Goal: Transaction & Acquisition: Book appointment/travel/reservation

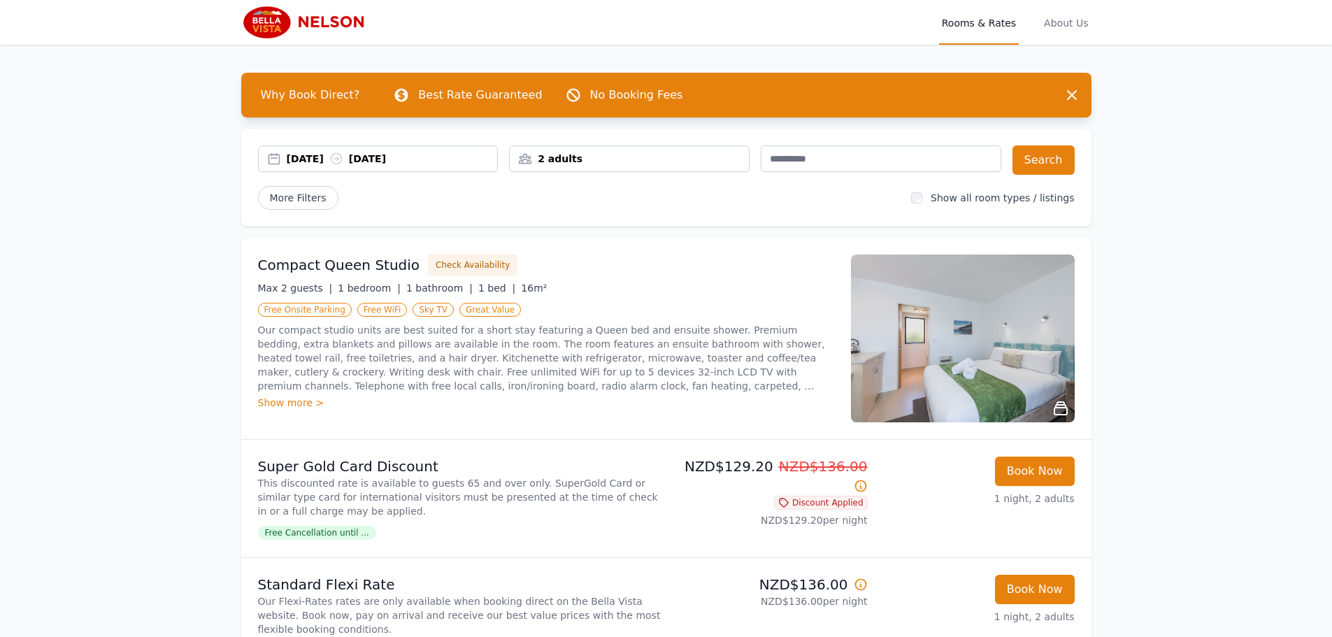
click at [596, 157] on div "2 adults" at bounding box center [629, 159] width 239 height 14
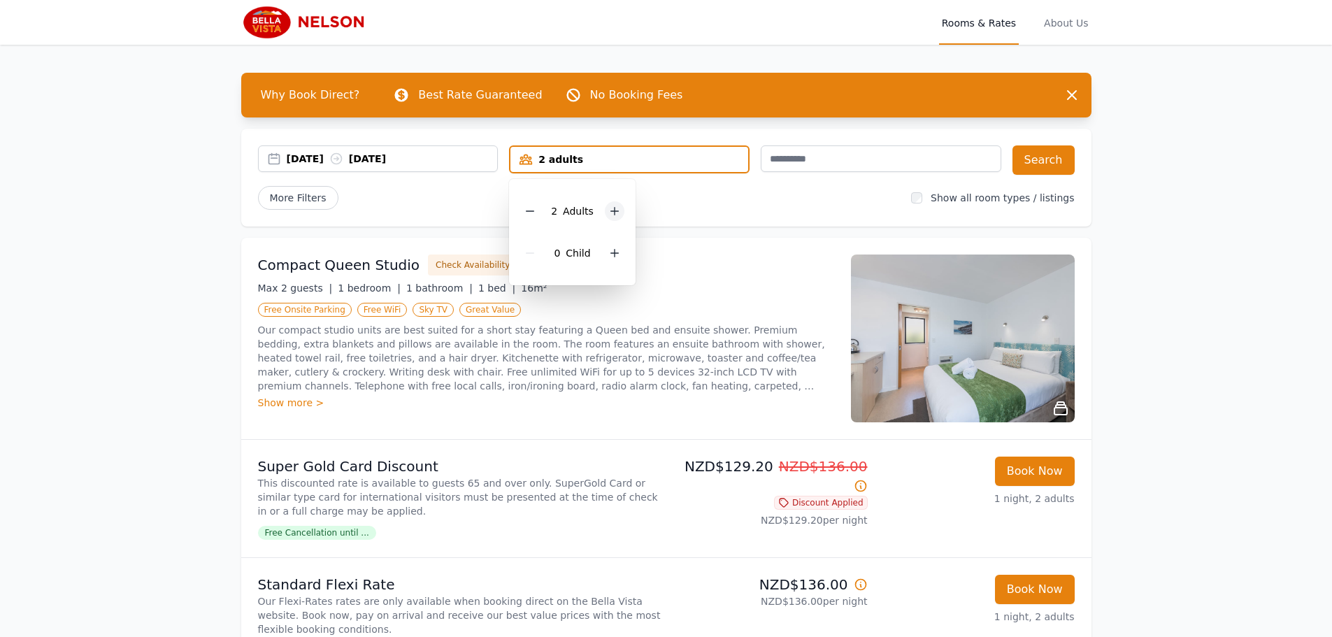
click at [613, 208] on icon at bounding box center [614, 211] width 11 height 11
click at [1033, 149] on button "Search" at bounding box center [1043, 159] width 62 height 29
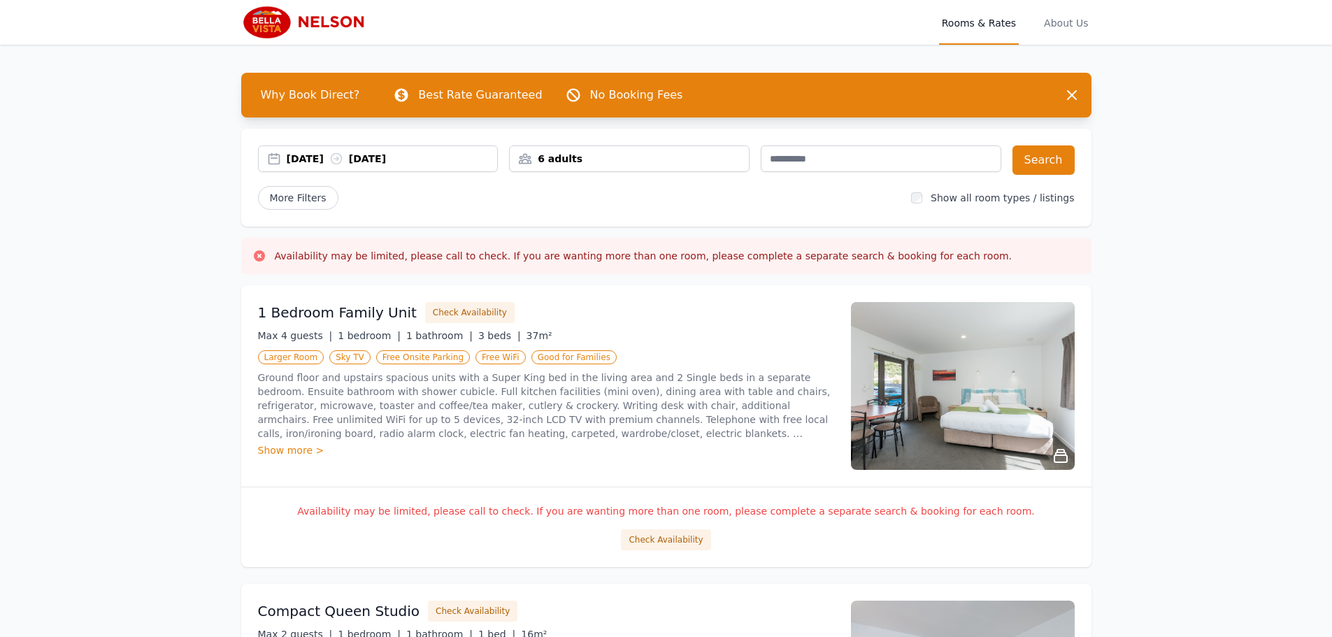
click at [292, 198] on span "More Filters" at bounding box center [298, 198] width 80 height 24
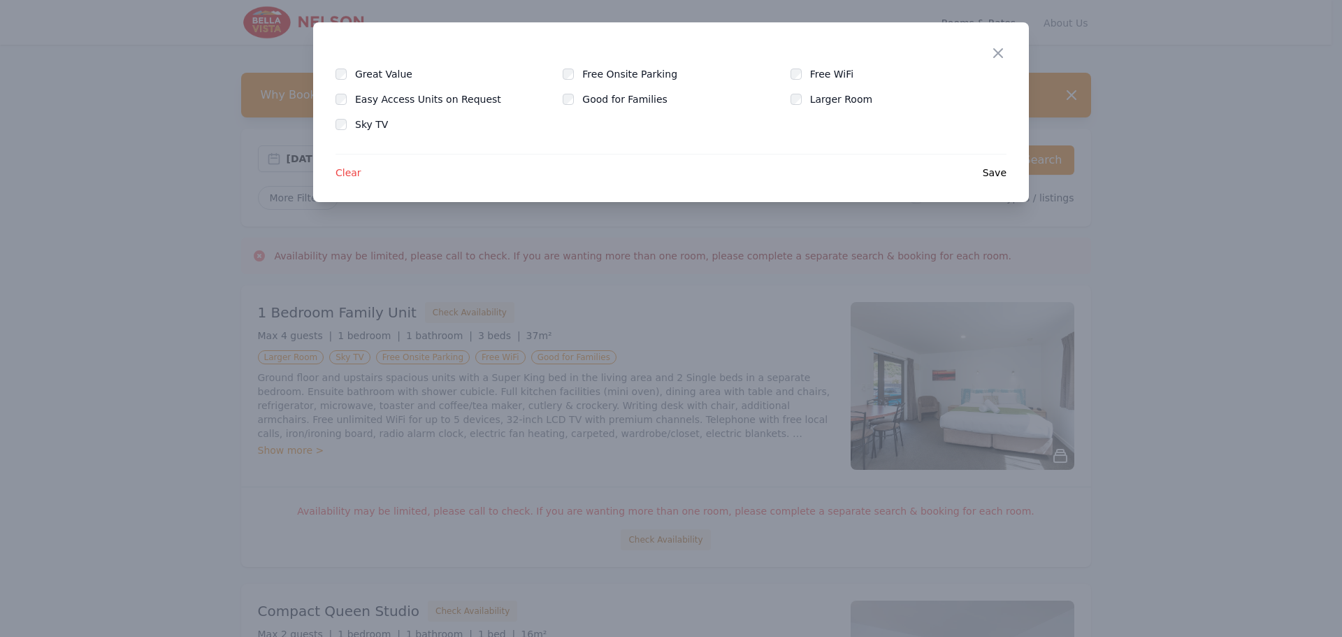
click at [996, 42] on div "Close" at bounding box center [1009, 44] width 39 height 44
click at [995, 43] on div "Close" at bounding box center [1009, 44] width 39 height 44
click at [995, 45] on icon "button" at bounding box center [998, 53] width 17 height 17
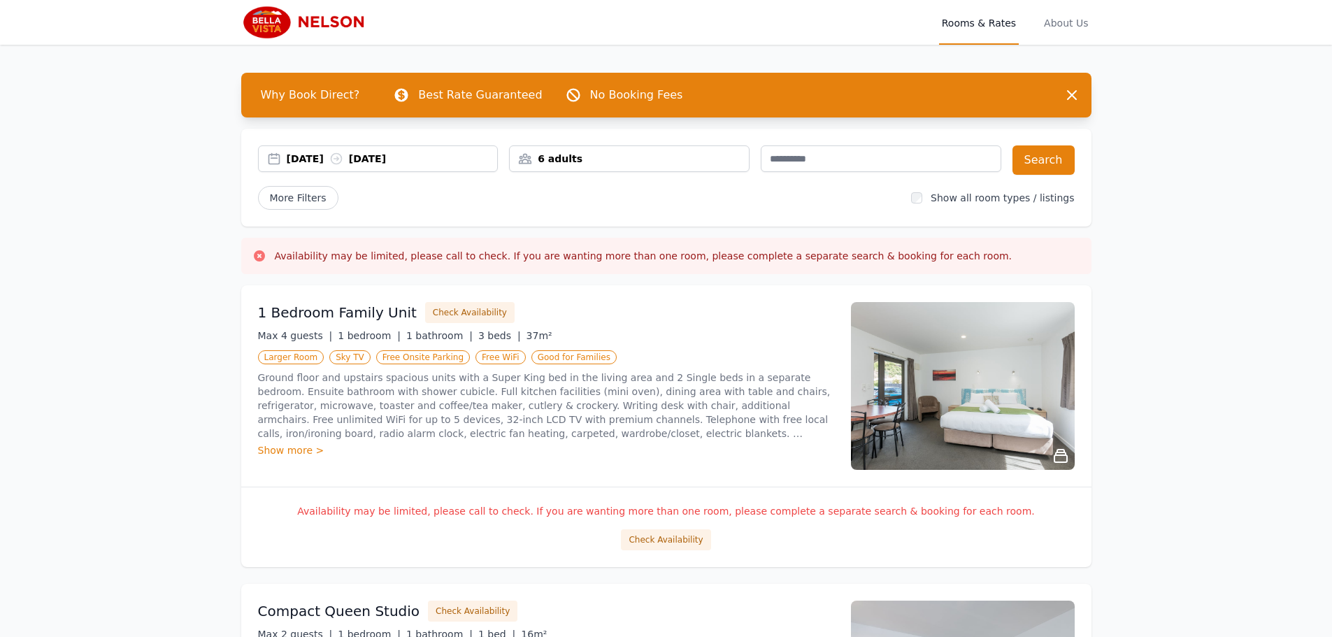
click at [567, 161] on div "6 adults" at bounding box center [629, 159] width 239 height 14
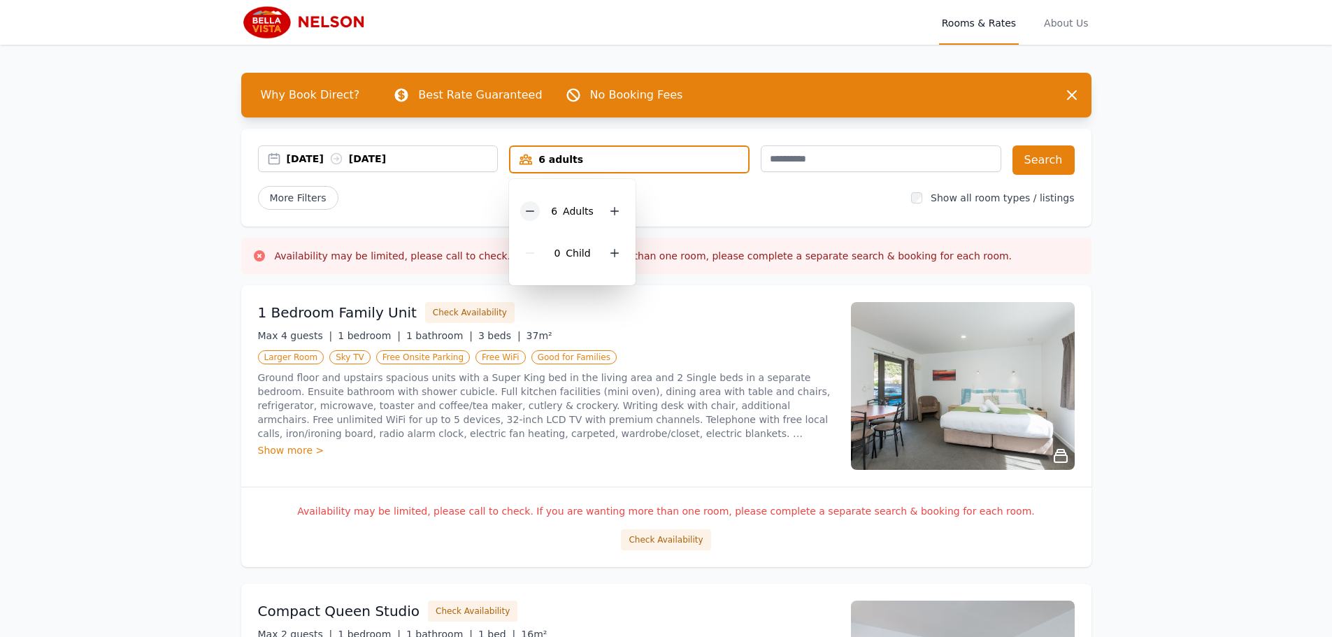
click at [537, 217] on div at bounding box center [530, 211] width 20 height 20
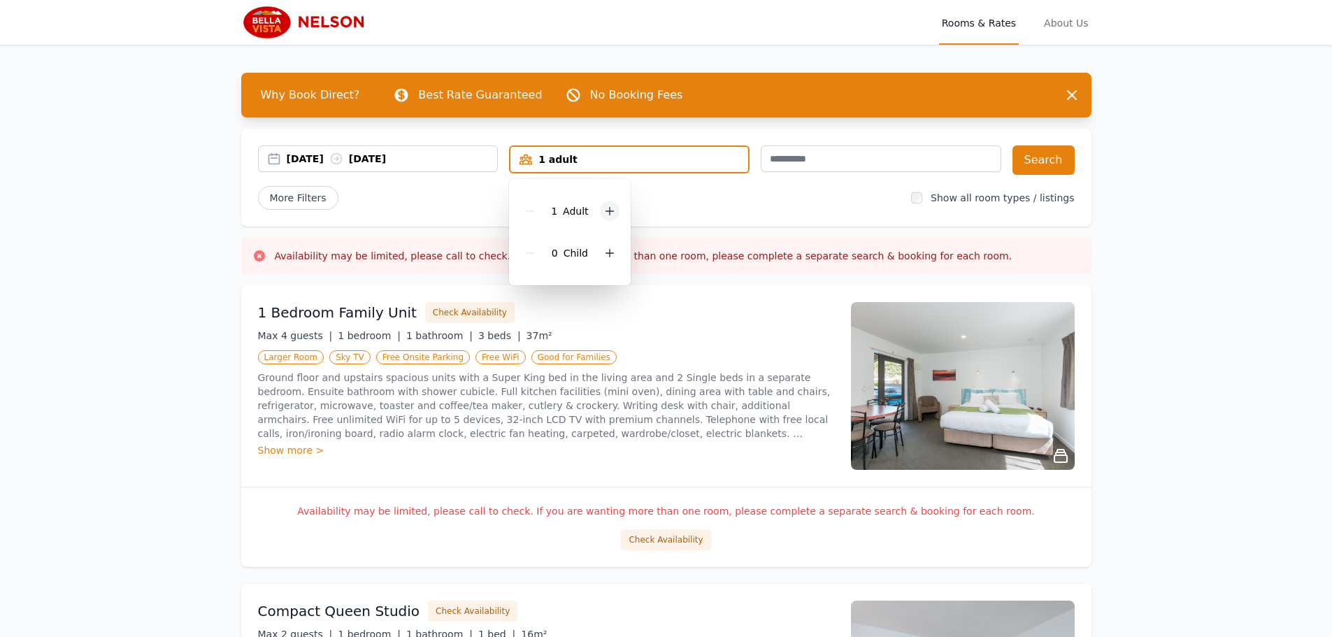
drag, startPoint x: 612, startPoint y: 212, endPoint x: 625, endPoint y: 210, distance: 13.4
click at [615, 211] on div at bounding box center [610, 211] width 20 height 20
click at [1045, 160] on button "Search" at bounding box center [1043, 159] width 62 height 29
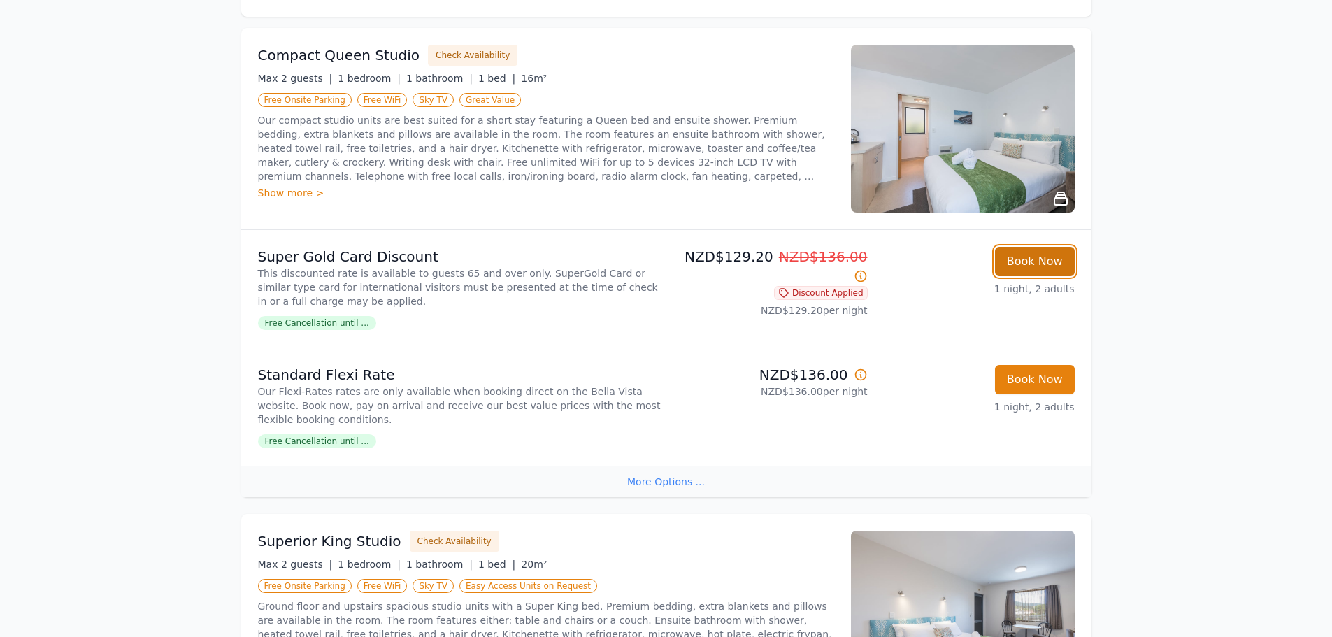
click at [1031, 254] on button "Book Now" at bounding box center [1035, 261] width 80 height 29
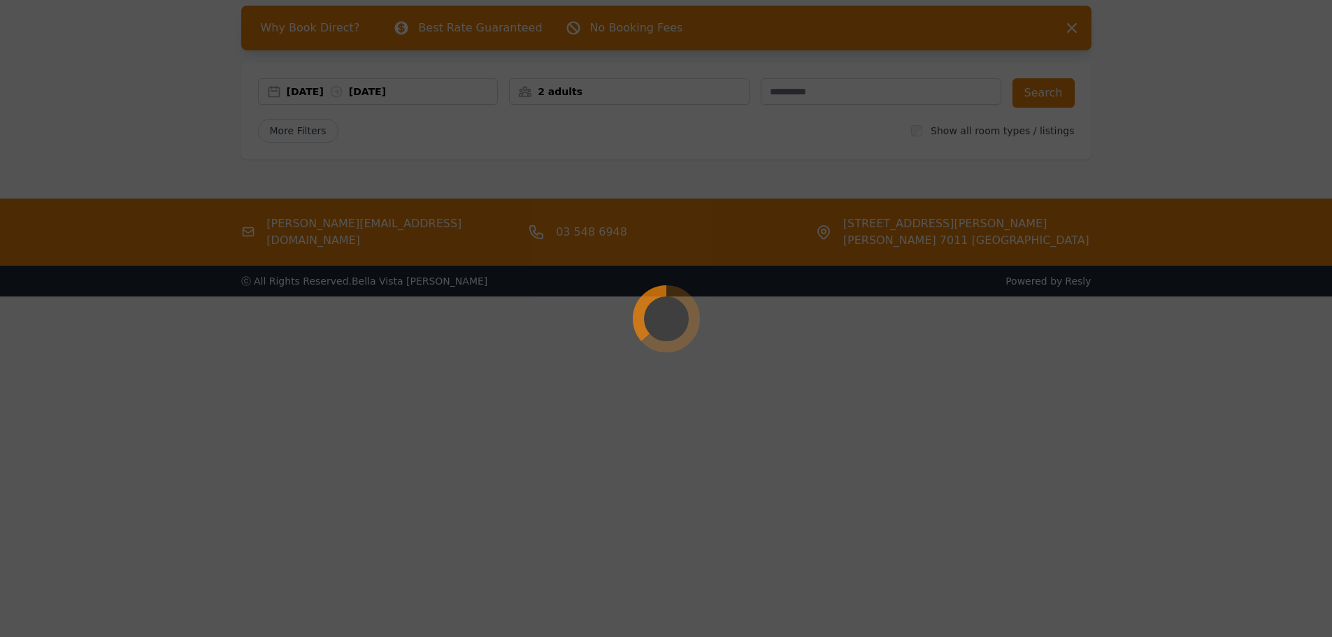
scroll to position [67, 0]
select select "**"
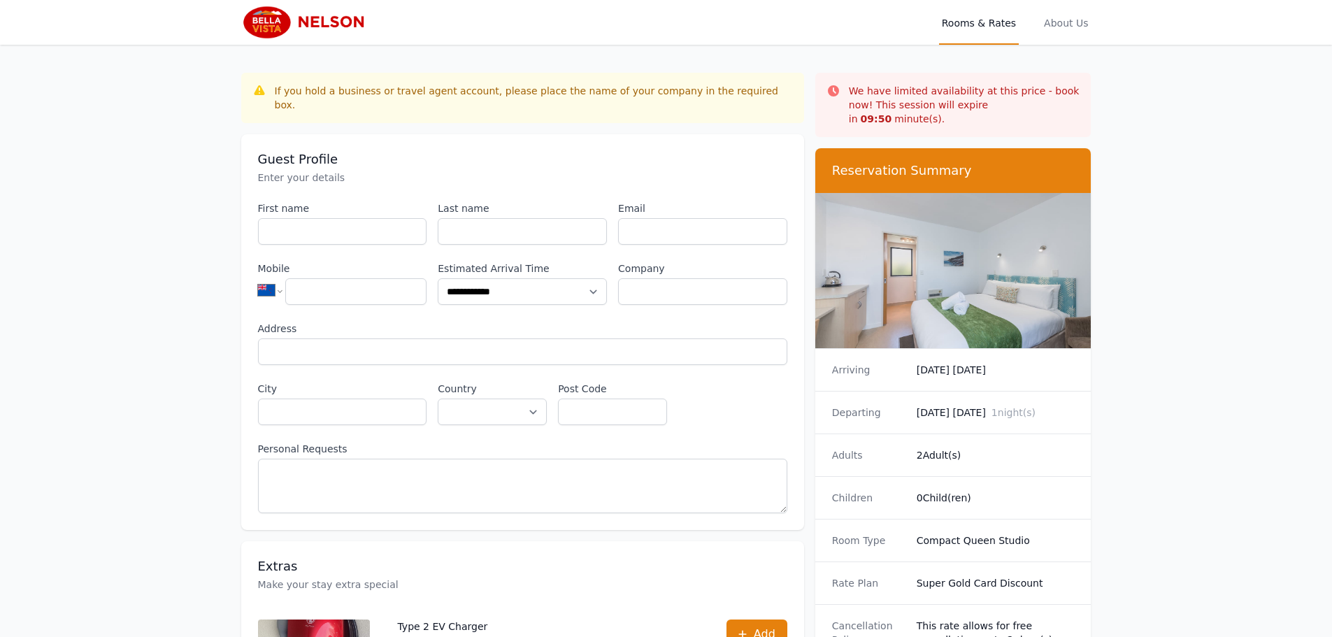
scroll to position [67, 0]
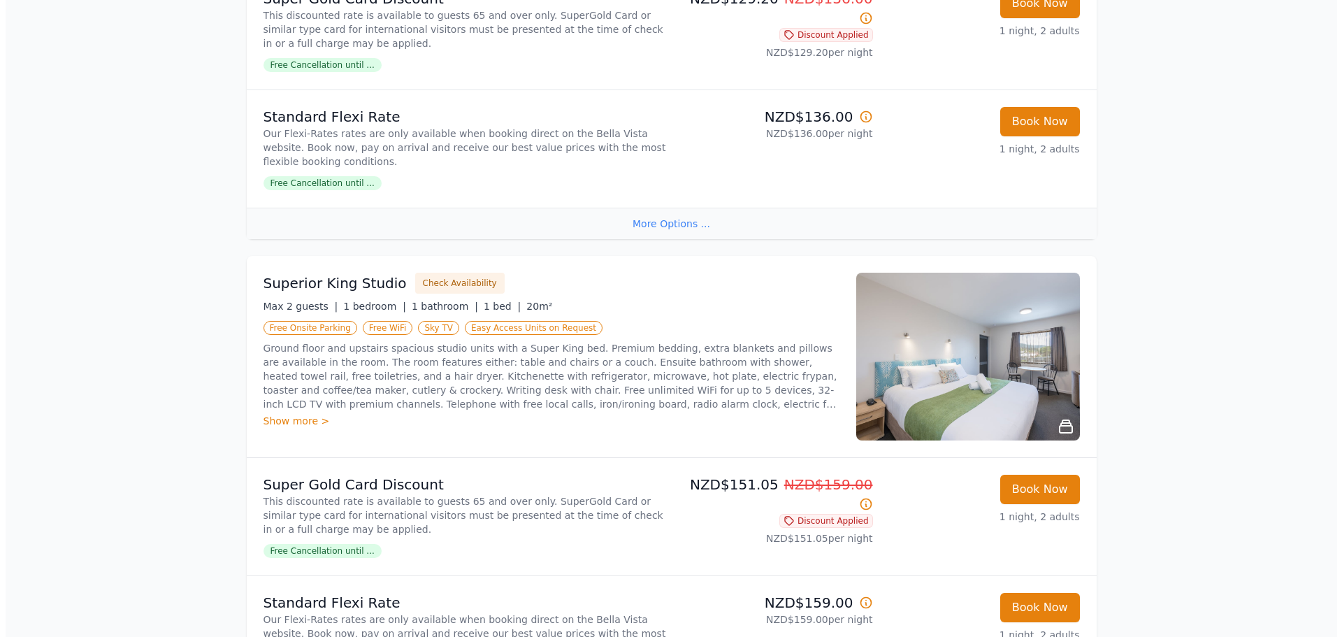
scroll to position [489, 0]
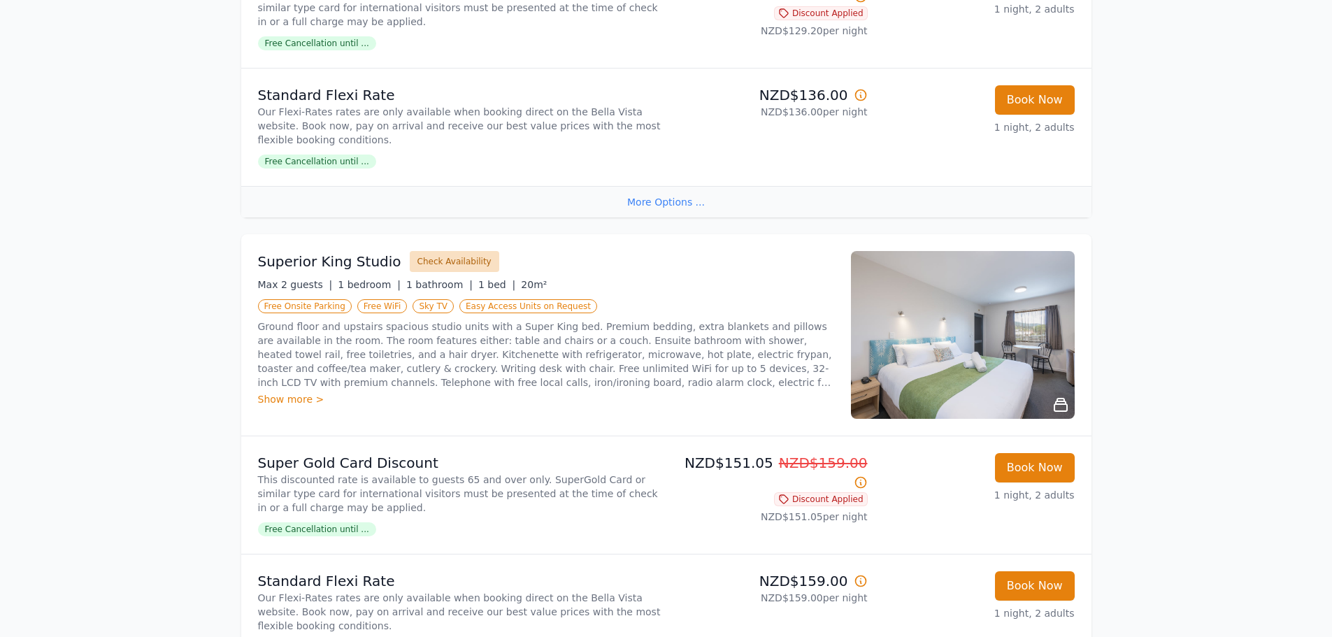
click at [433, 259] on button "Check Availability" at bounding box center [454, 261] width 89 height 21
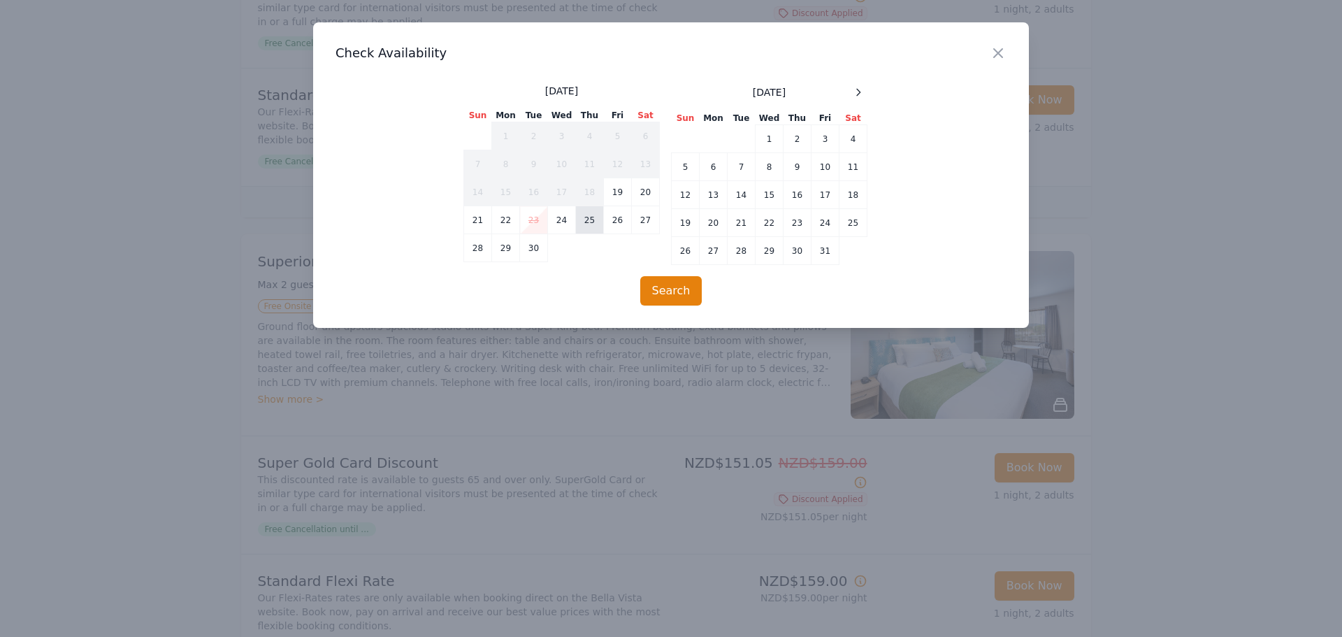
click at [587, 220] on td "25" at bounding box center [590, 220] width 28 height 28
click at [615, 220] on td "26" at bounding box center [618, 220] width 28 height 28
click at [664, 287] on button "Search" at bounding box center [671, 290] width 62 height 29
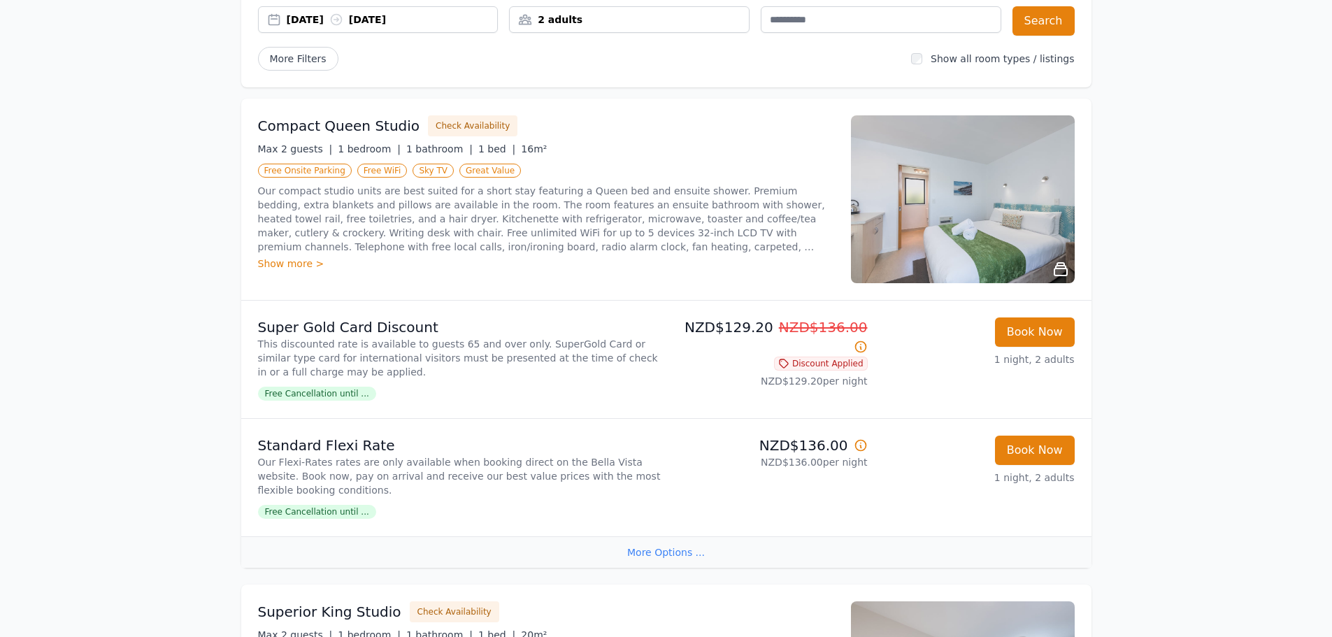
scroll to position [0, 0]
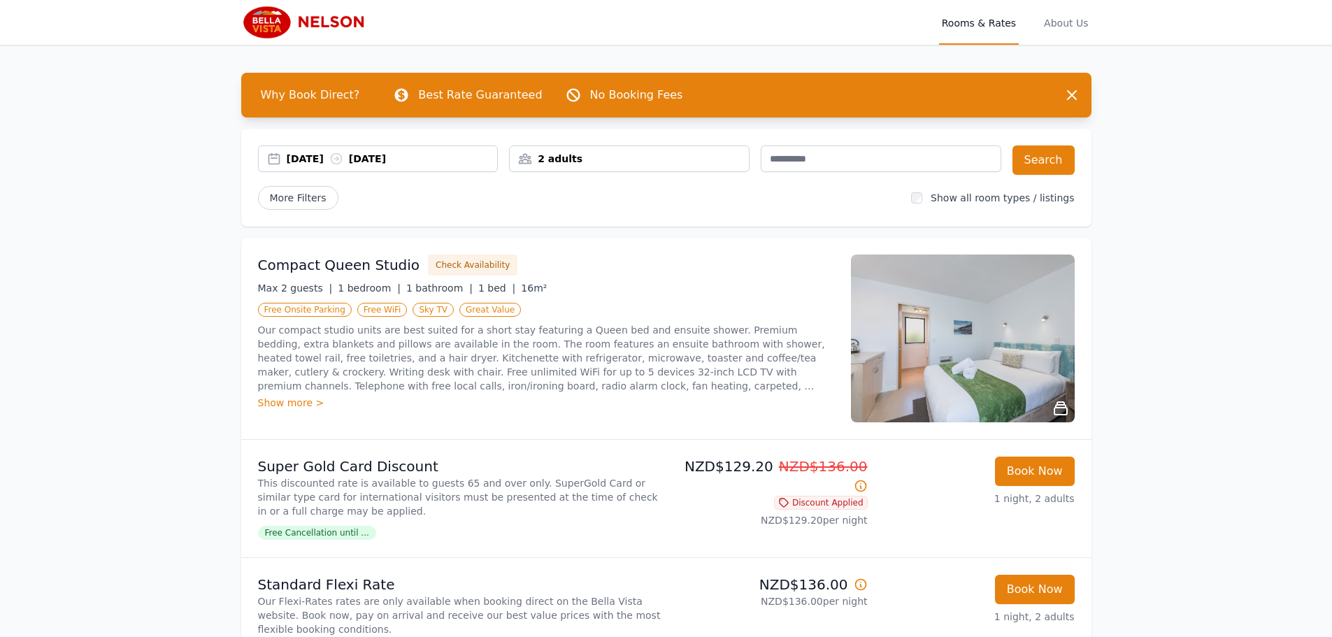
click at [601, 165] on div "2 adults" at bounding box center [629, 159] width 239 height 14
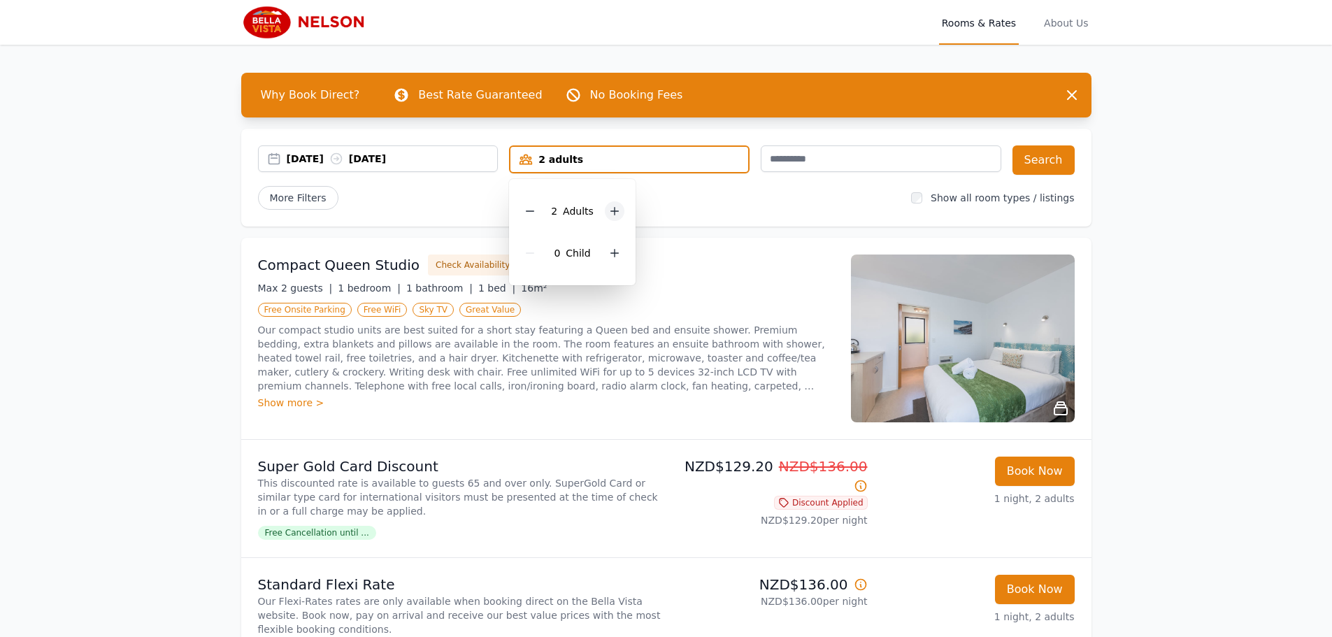
click at [620, 210] on div at bounding box center [615, 211] width 20 height 20
click at [652, 244] on div "Compact Queen Studio Check Availability Max 2 guests | 1 bedroom | 1 bathroom |…" at bounding box center [666, 338] width 850 height 201
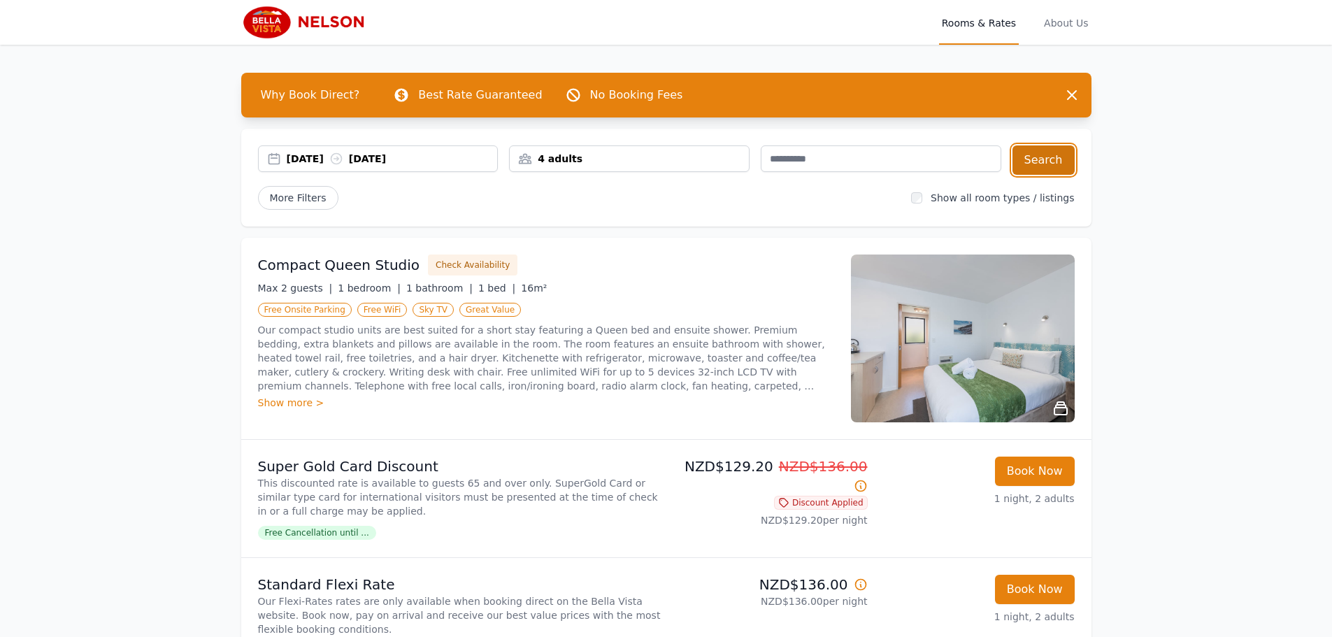
click at [1028, 152] on button "Search" at bounding box center [1043, 159] width 62 height 29
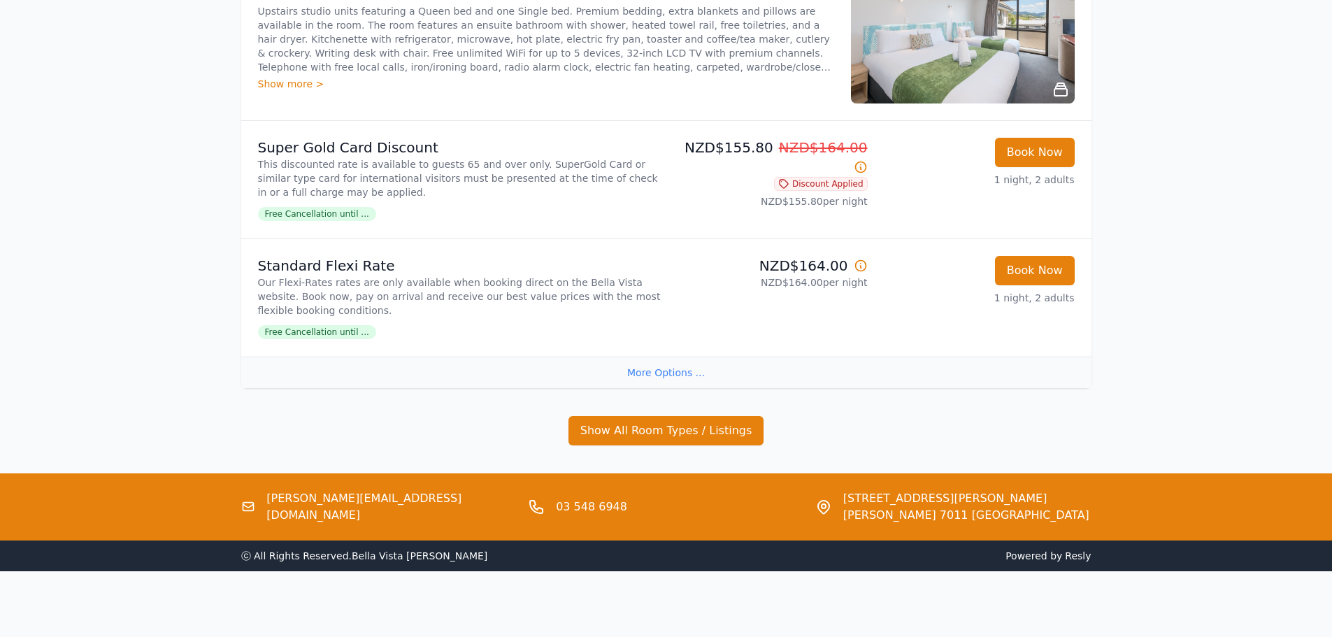
scroll to position [1292, 0]
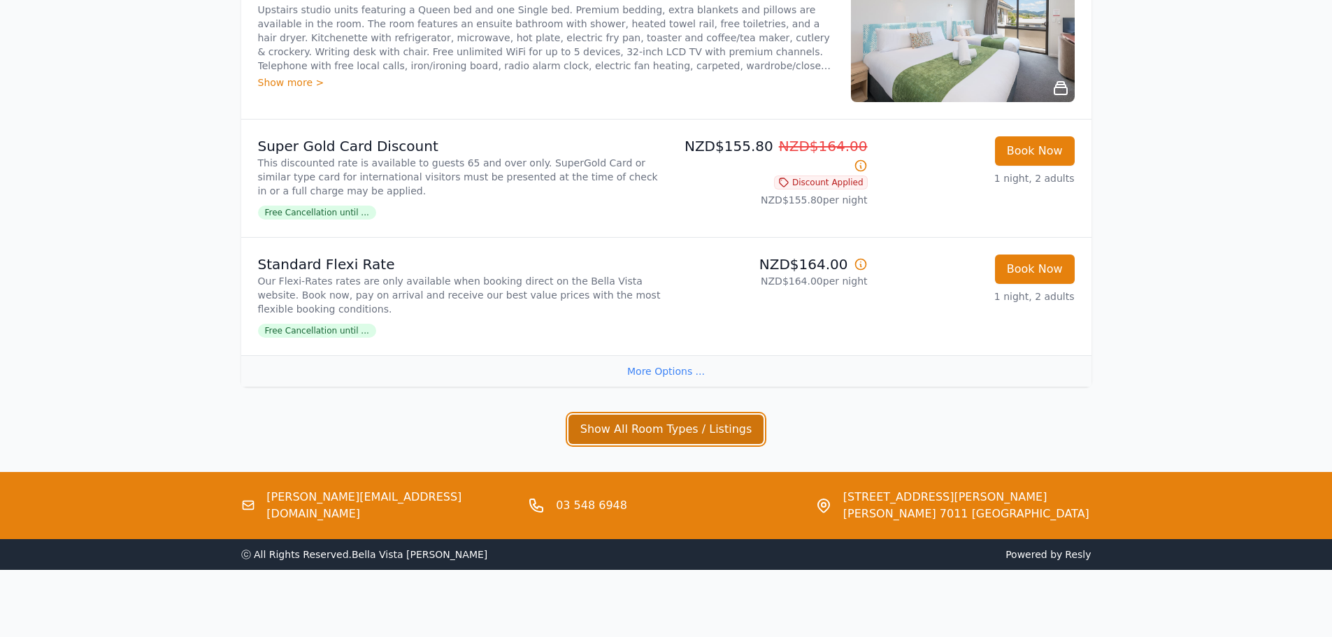
click at [621, 427] on button "Show All Room Types / Listings" at bounding box center [666, 429] width 196 height 29
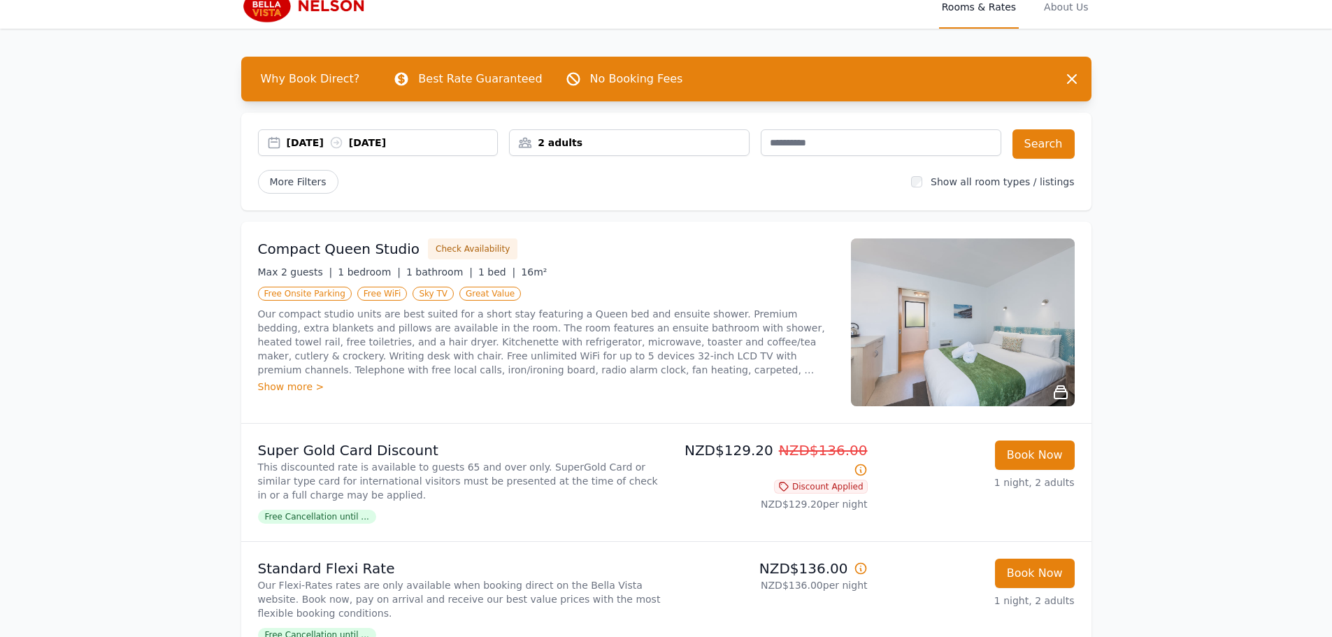
scroll to position [0, 0]
